Goal: Check status: Check status

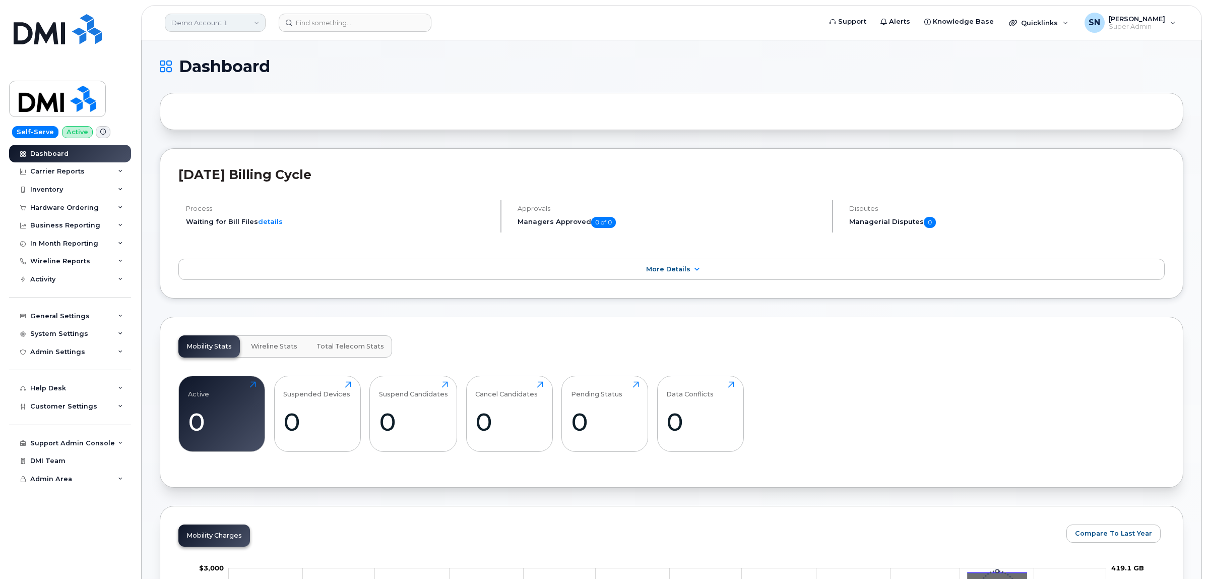
click at [205, 19] on link "Demo Account 1" at bounding box center [215, 23] width 101 height 18
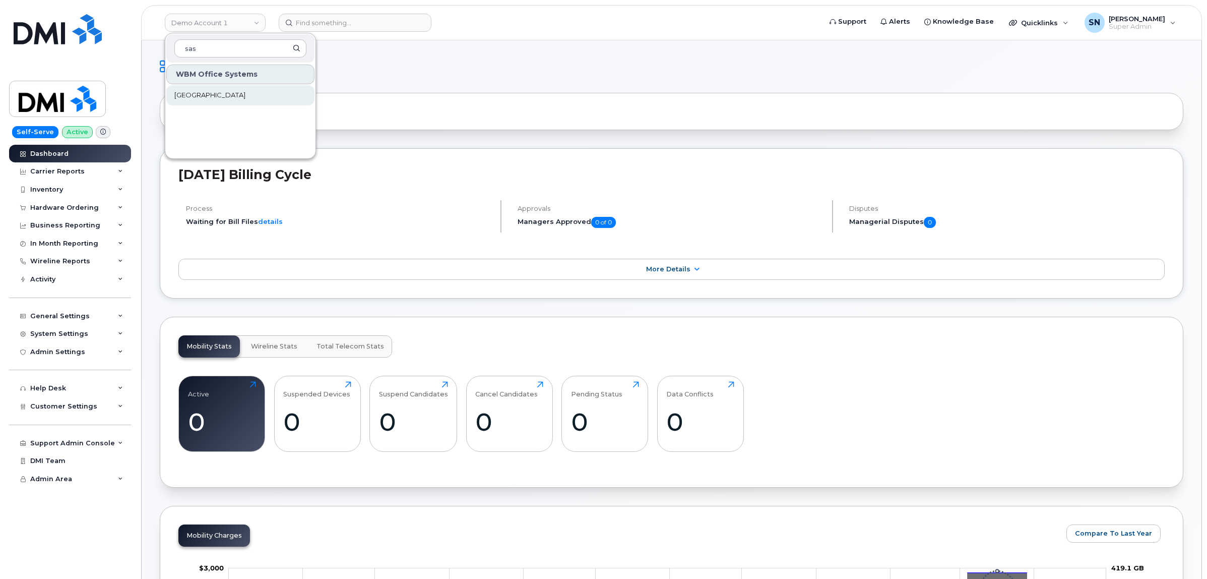
type input "sas"
click at [245, 91] on span "[GEOGRAPHIC_DATA]" at bounding box center [209, 95] width 71 height 10
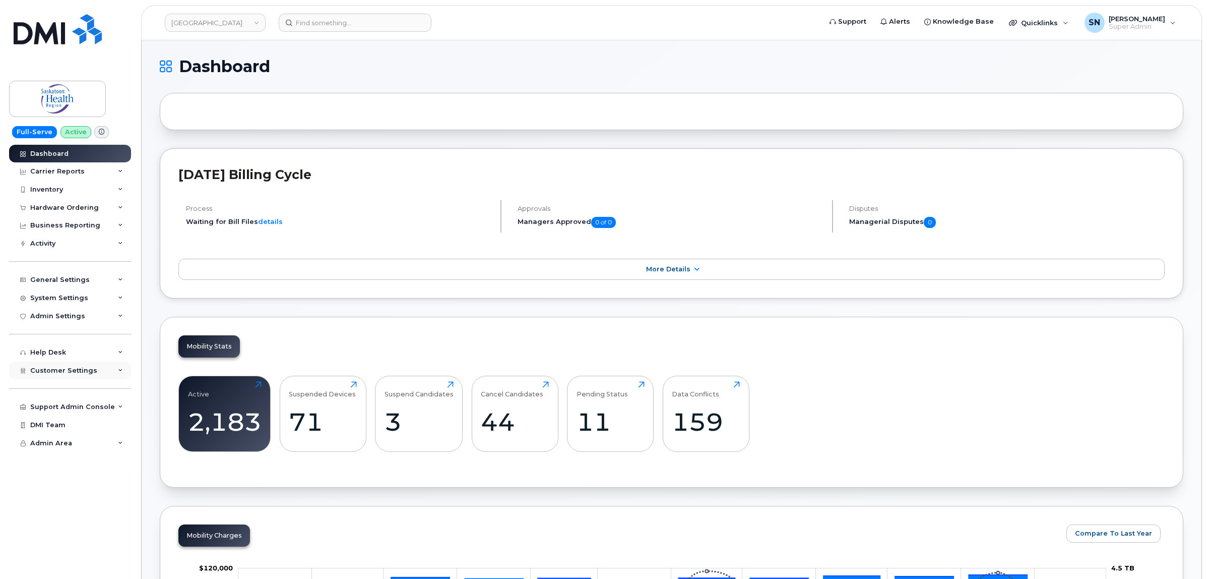
click at [69, 379] on div "Customer Settings" at bounding box center [70, 370] width 122 height 18
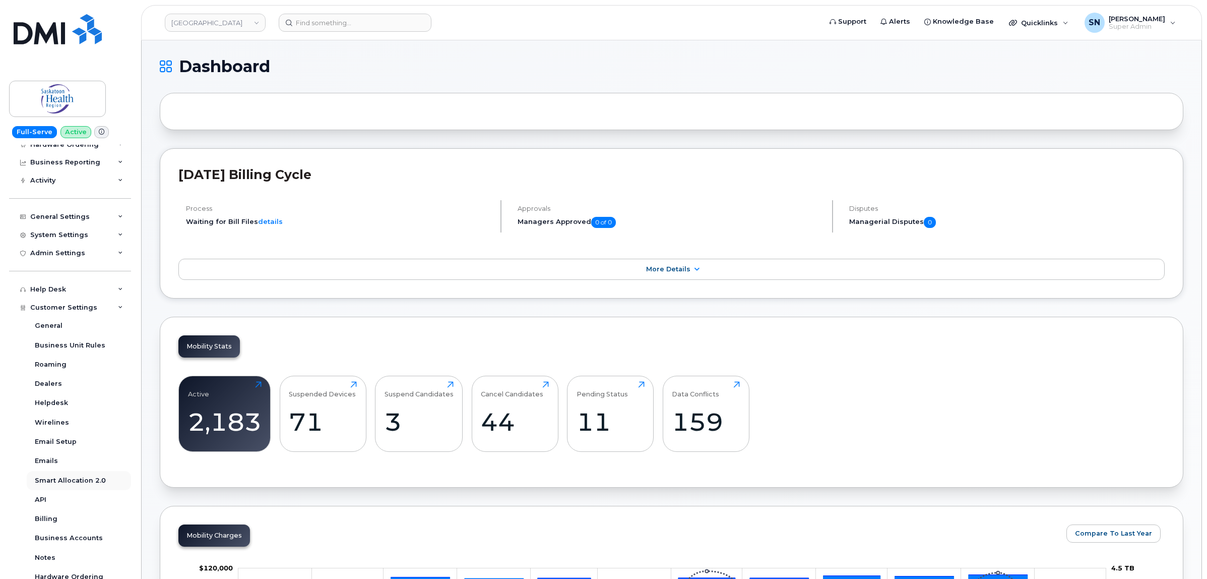
scroll to position [165, 0]
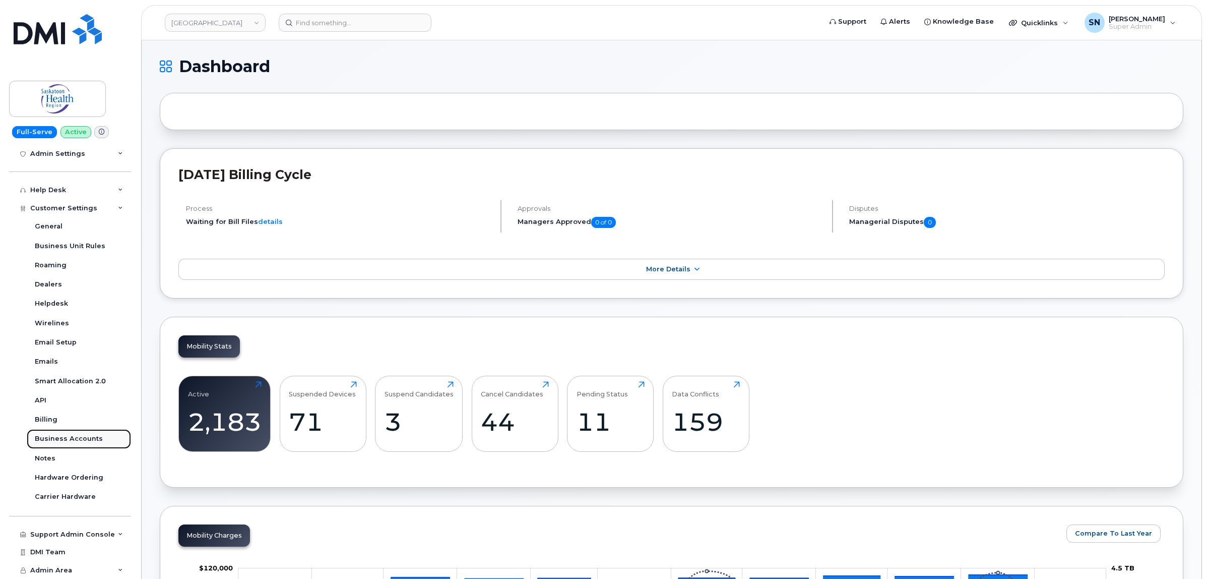
click at [76, 439] on div "Business Accounts" at bounding box center [69, 438] width 68 height 9
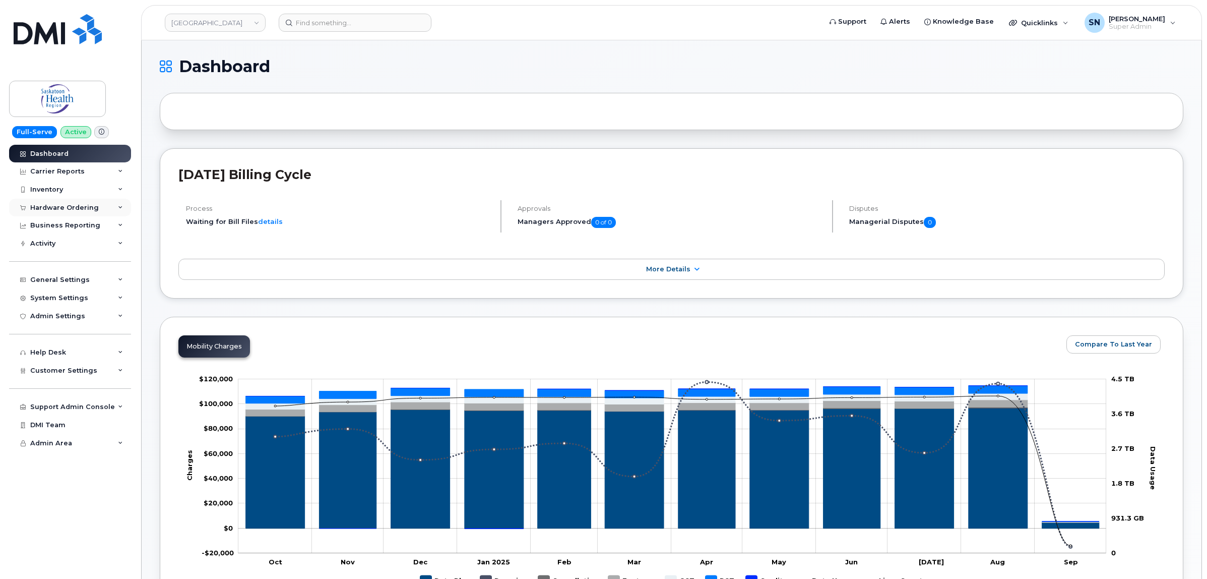
click at [68, 211] on div "Hardware Ordering" at bounding box center [64, 208] width 69 height 8
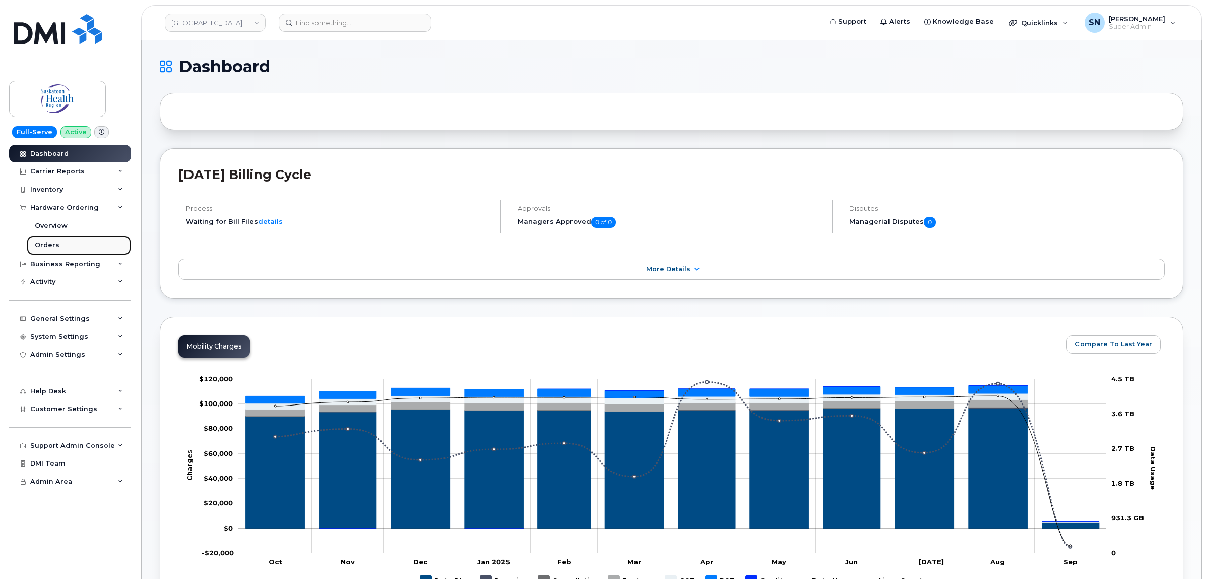
click at [67, 245] on link "Orders" at bounding box center [79, 244] width 104 height 19
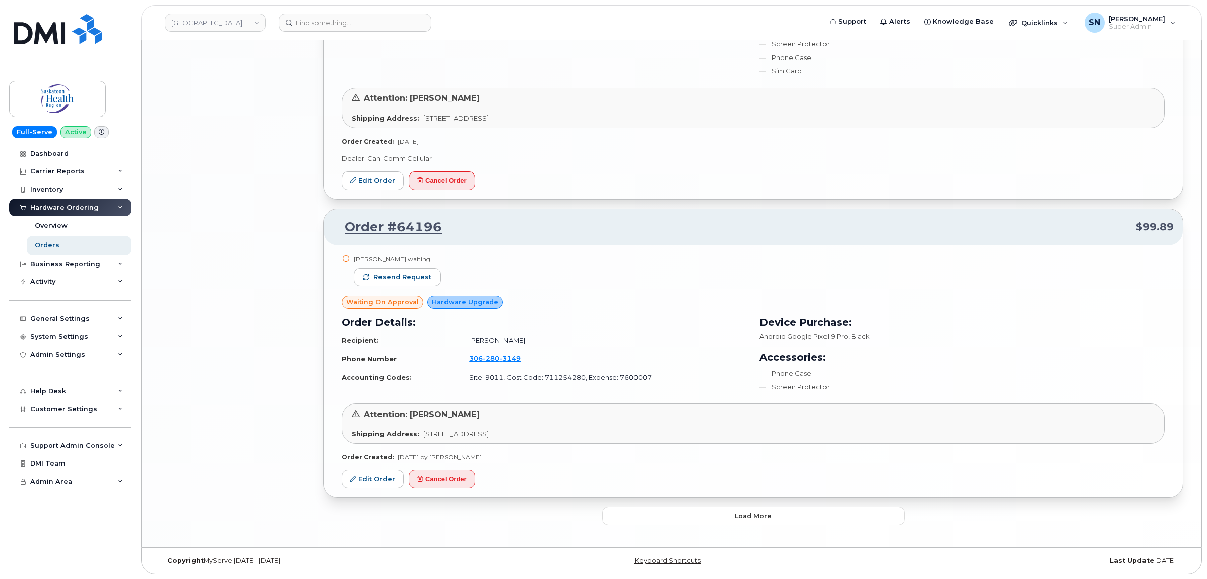
scroll to position [2110, 0]
click at [762, 512] on span "Load more" at bounding box center [753, 516] width 37 height 10
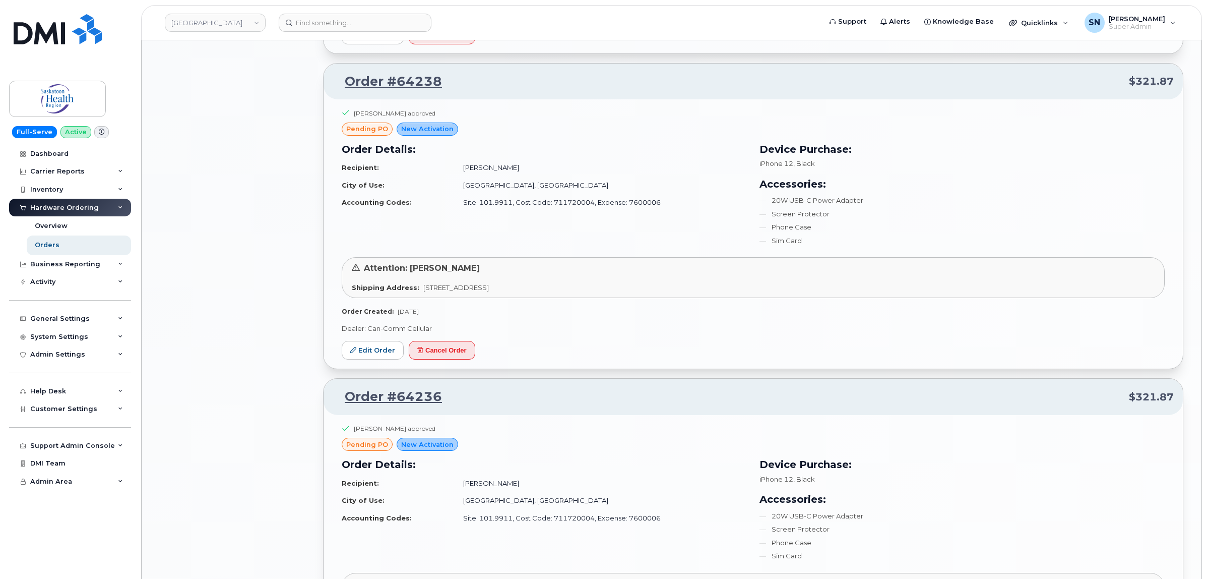
scroll to position [1655, 0]
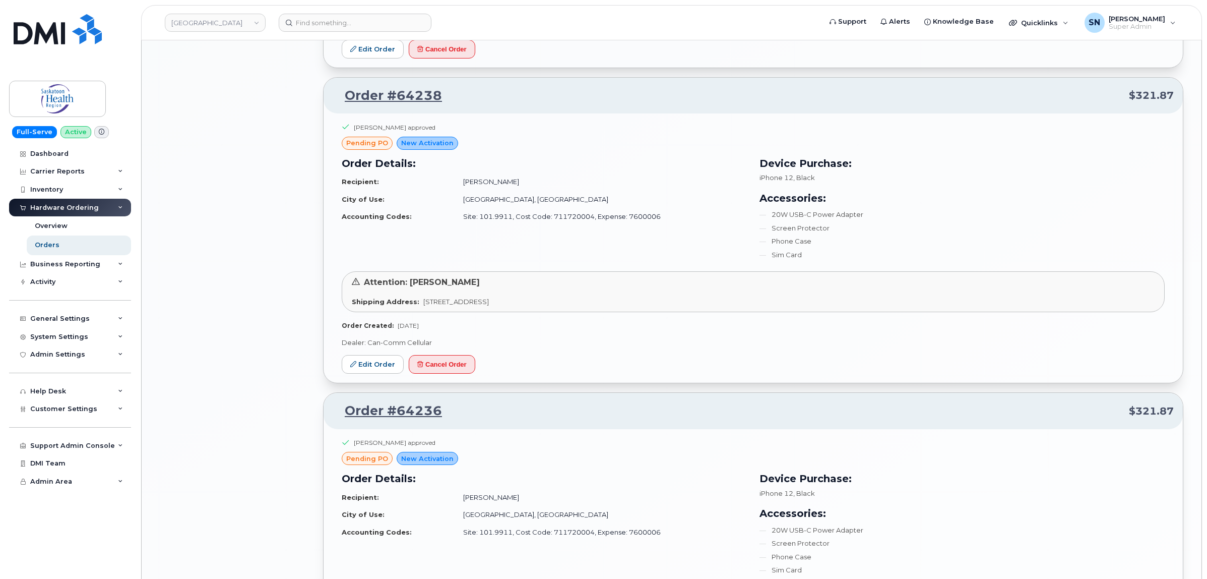
scroll to position [1592, 0]
